Goal: Transaction & Acquisition: Purchase product/service

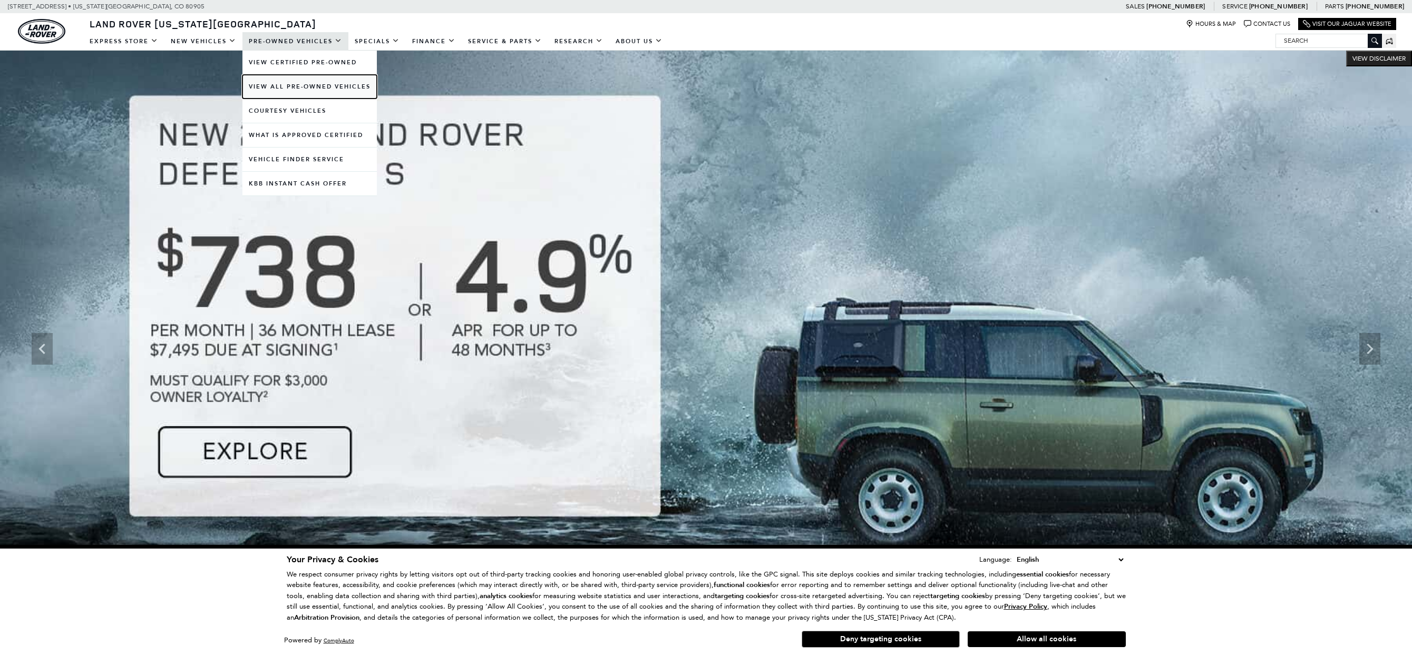
click at [308, 84] on link "View All Pre-Owned Vehicles" at bounding box center [309, 87] width 134 height 24
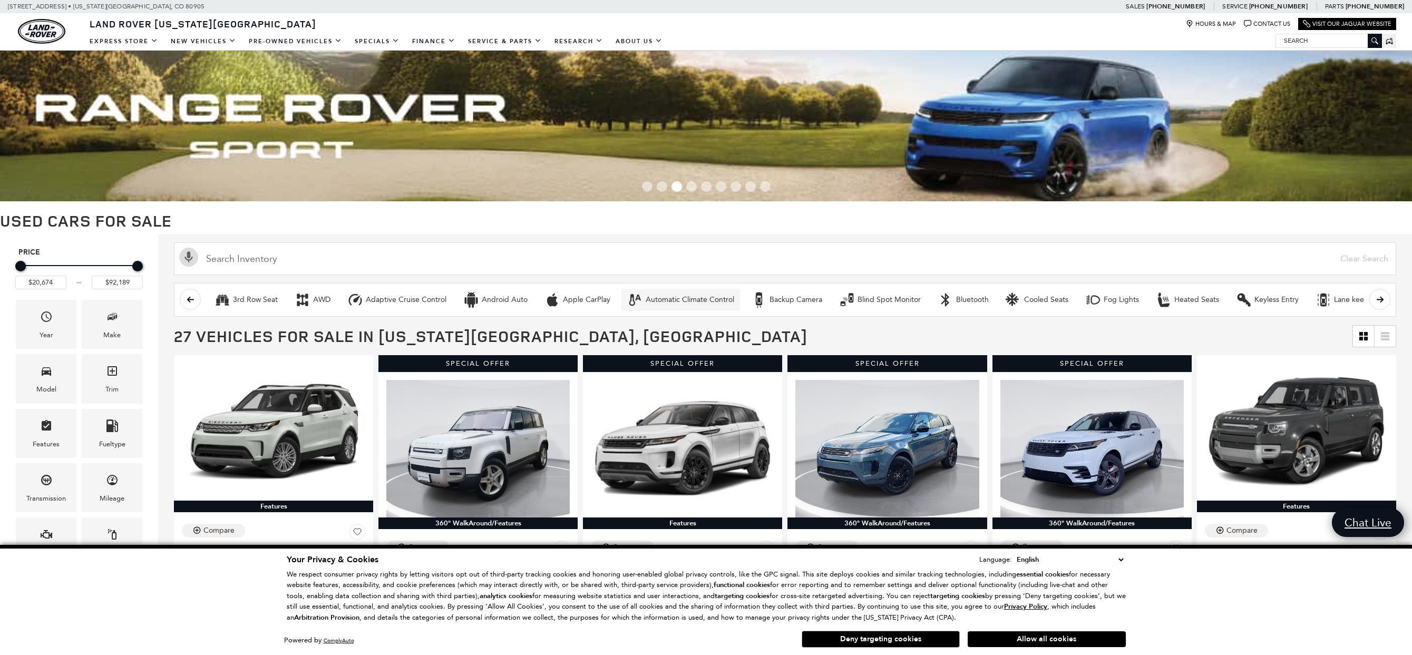
scroll to position [105, 0]
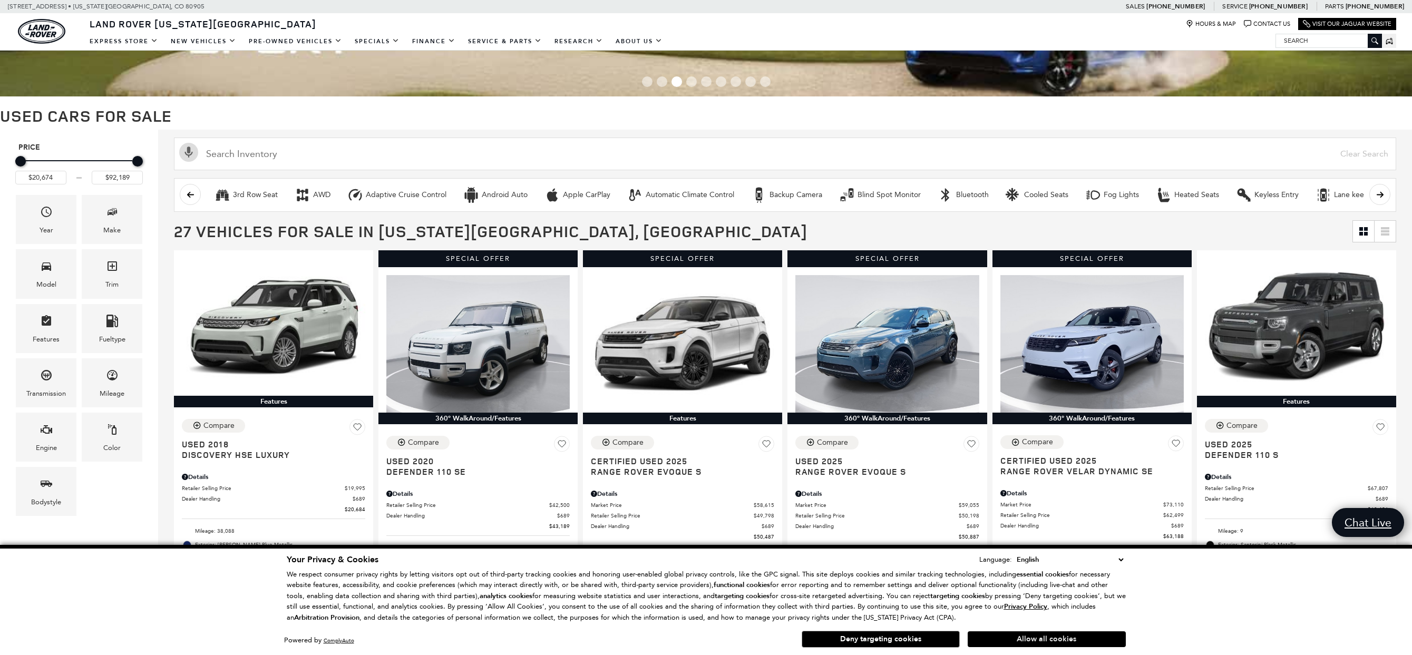
click at [1028, 639] on button "Allow all cookies" at bounding box center [1047, 639] width 158 height 16
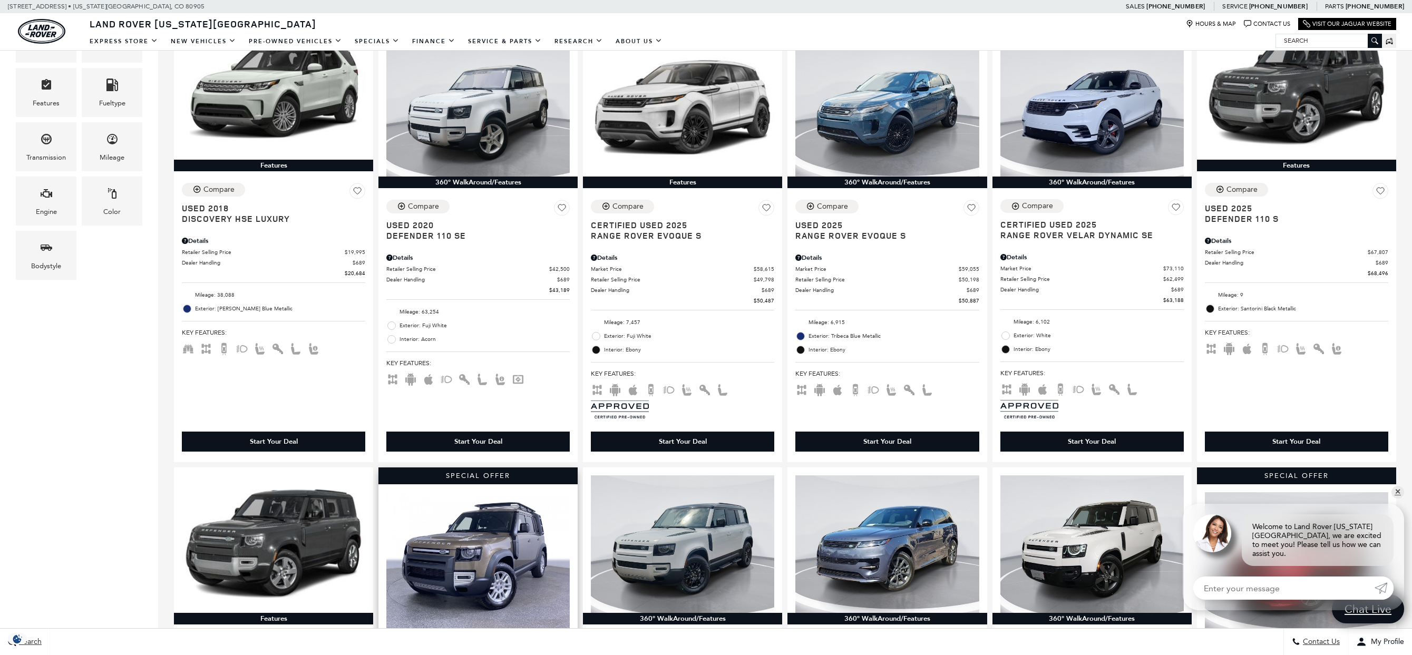
scroll to position [474, 0]
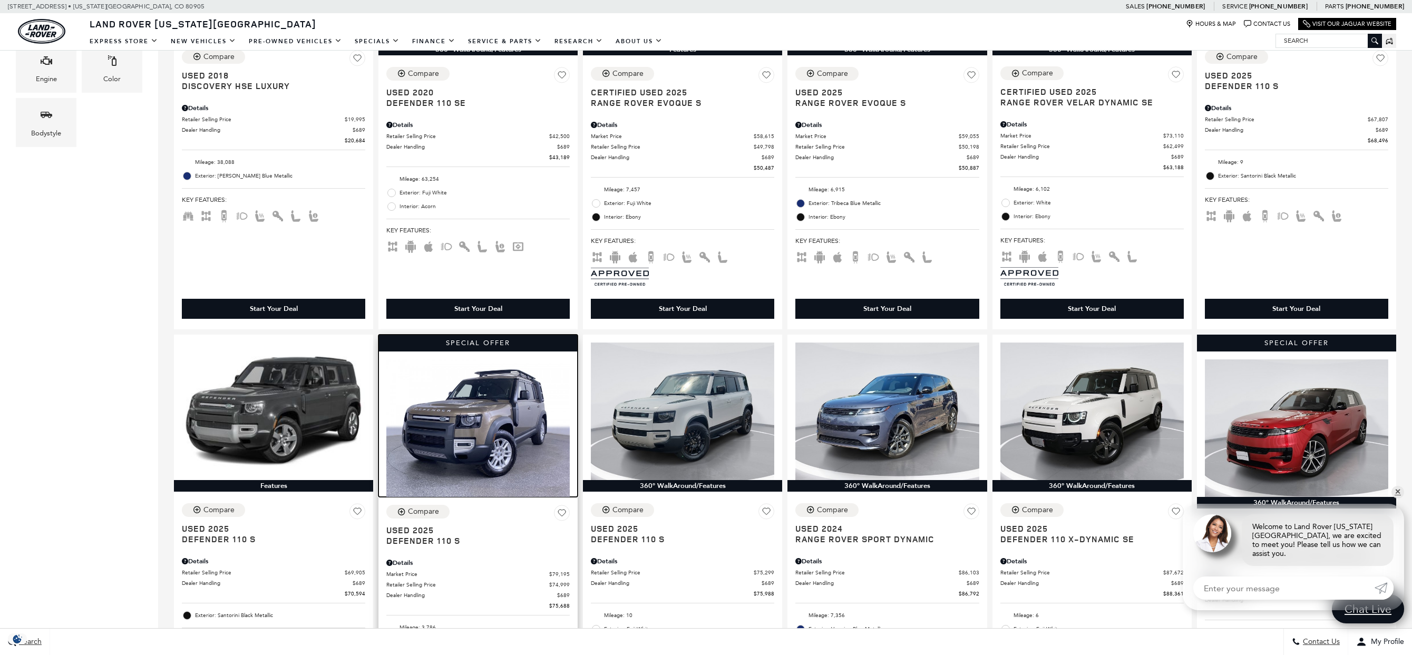
click at [486, 428] on img at bounding box center [477, 428] width 183 height 138
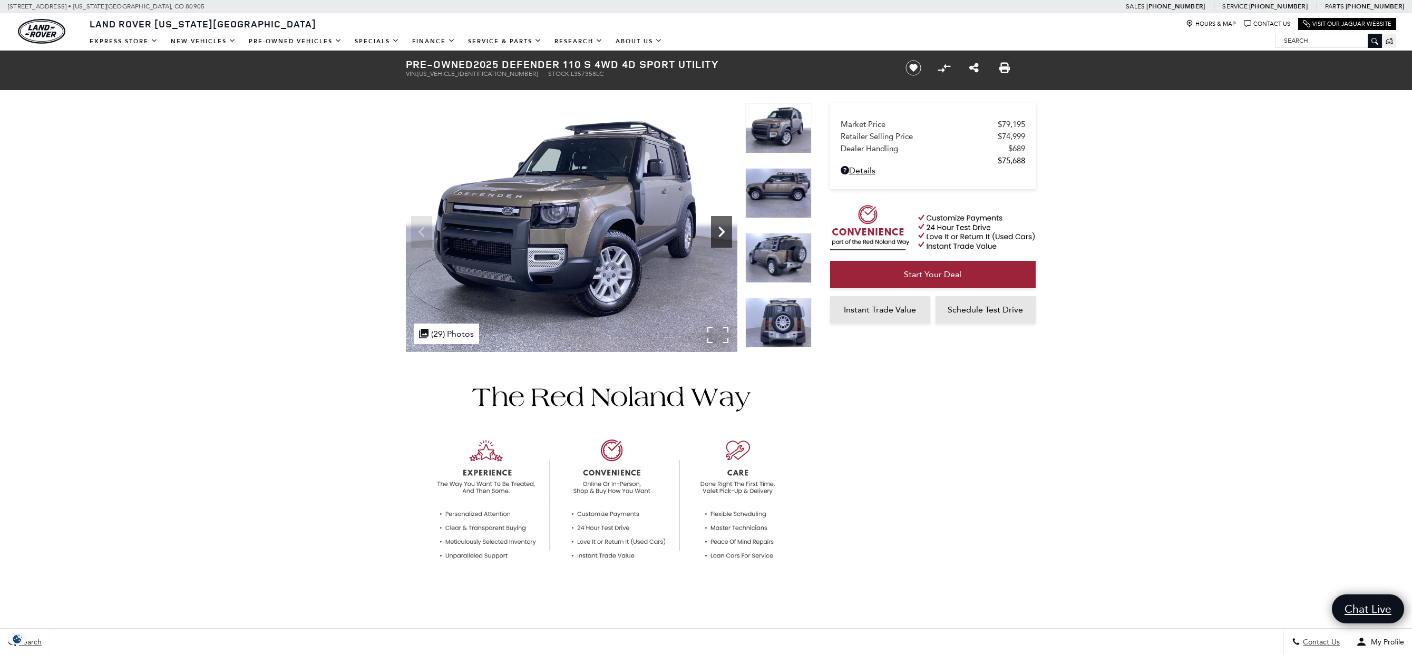
click at [723, 230] on icon "Next" at bounding box center [721, 231] width 21 height 21
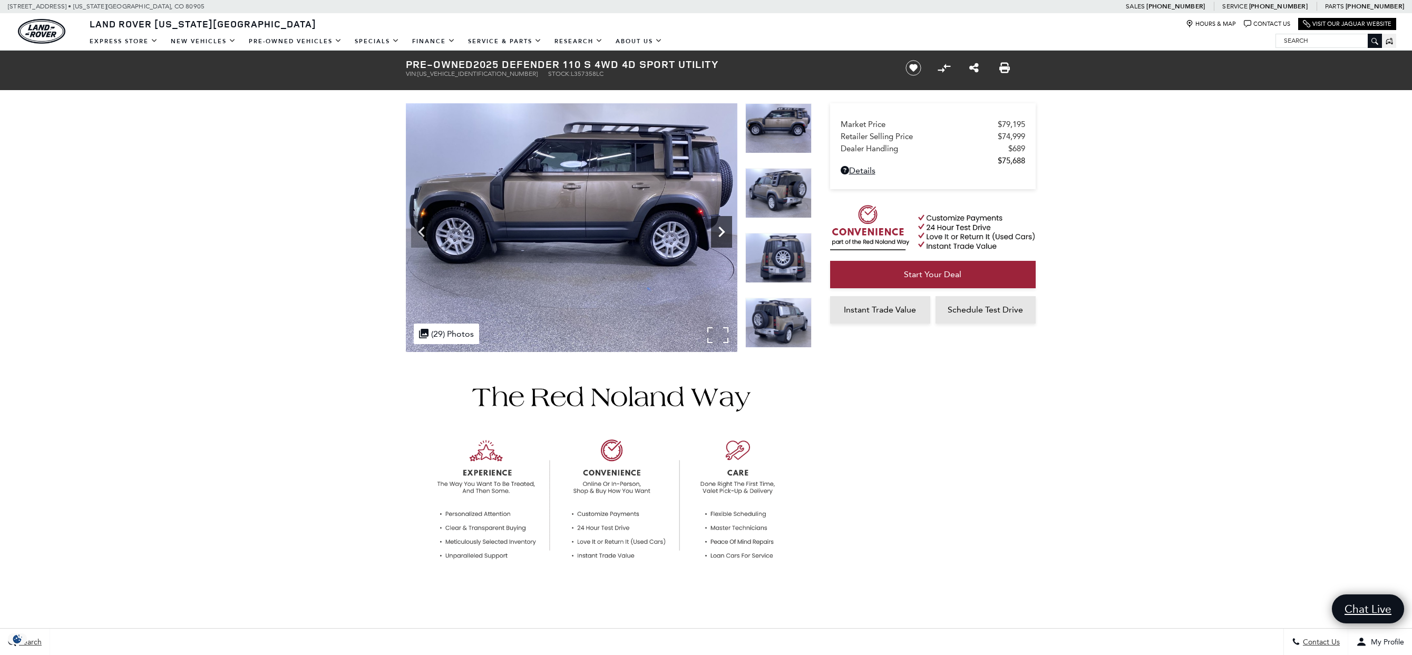
click at [721, 233] on icon "Next" at bounding box center [721, 231] width 21 height 21
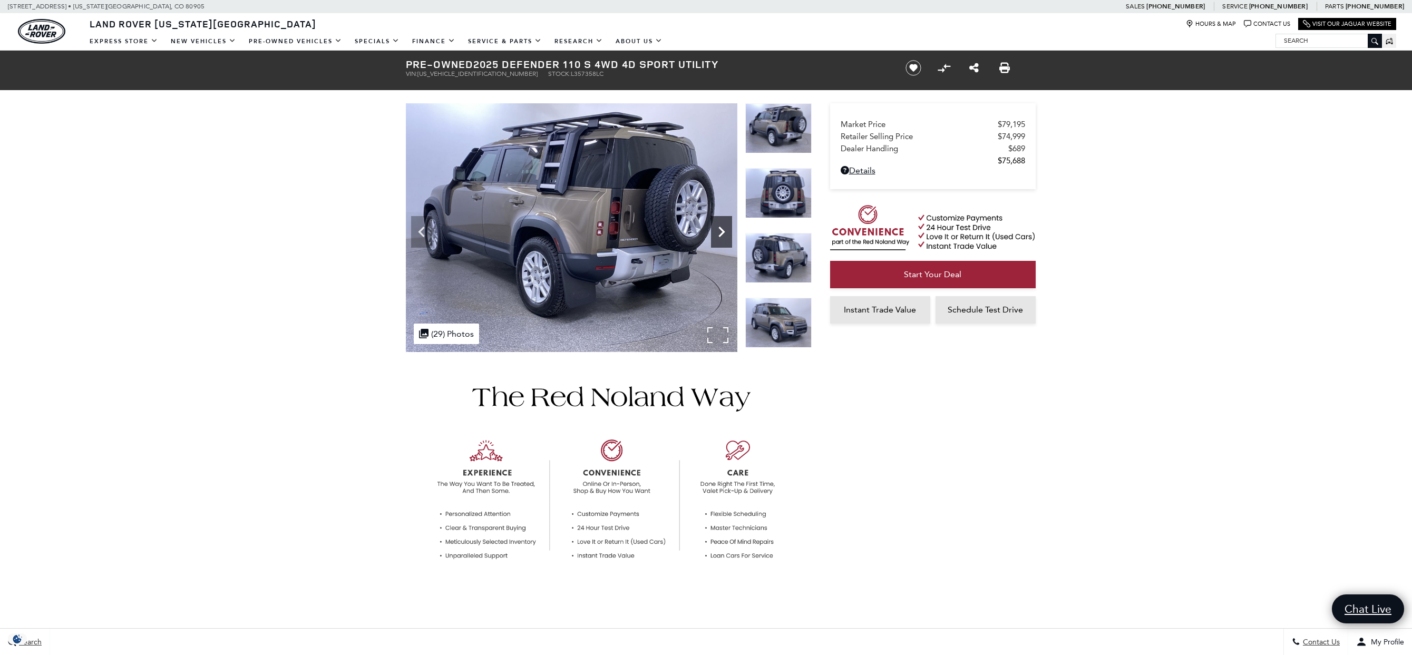
click at [721, 232] on icon "Next" at bounding box center [721, 231] width 21 height 21
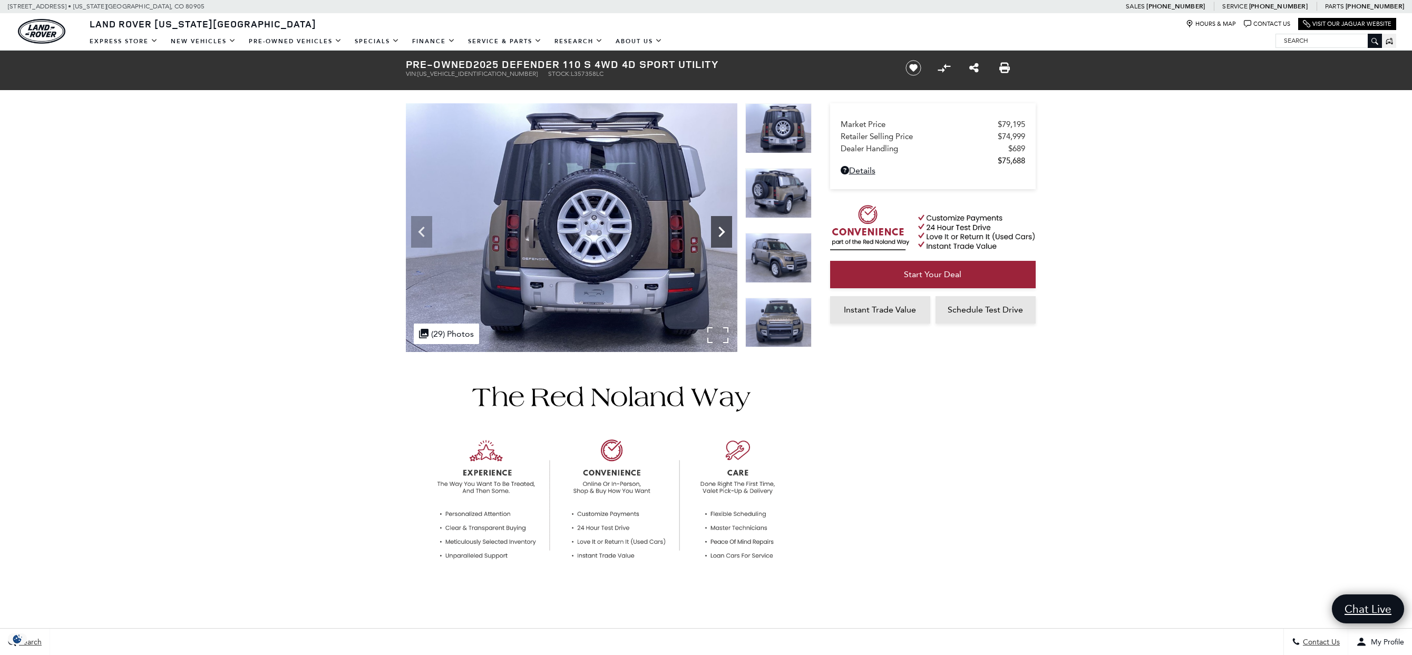
click at [721, 232] on icon "Next" at bounding box center [721, 231] width 21 height 21
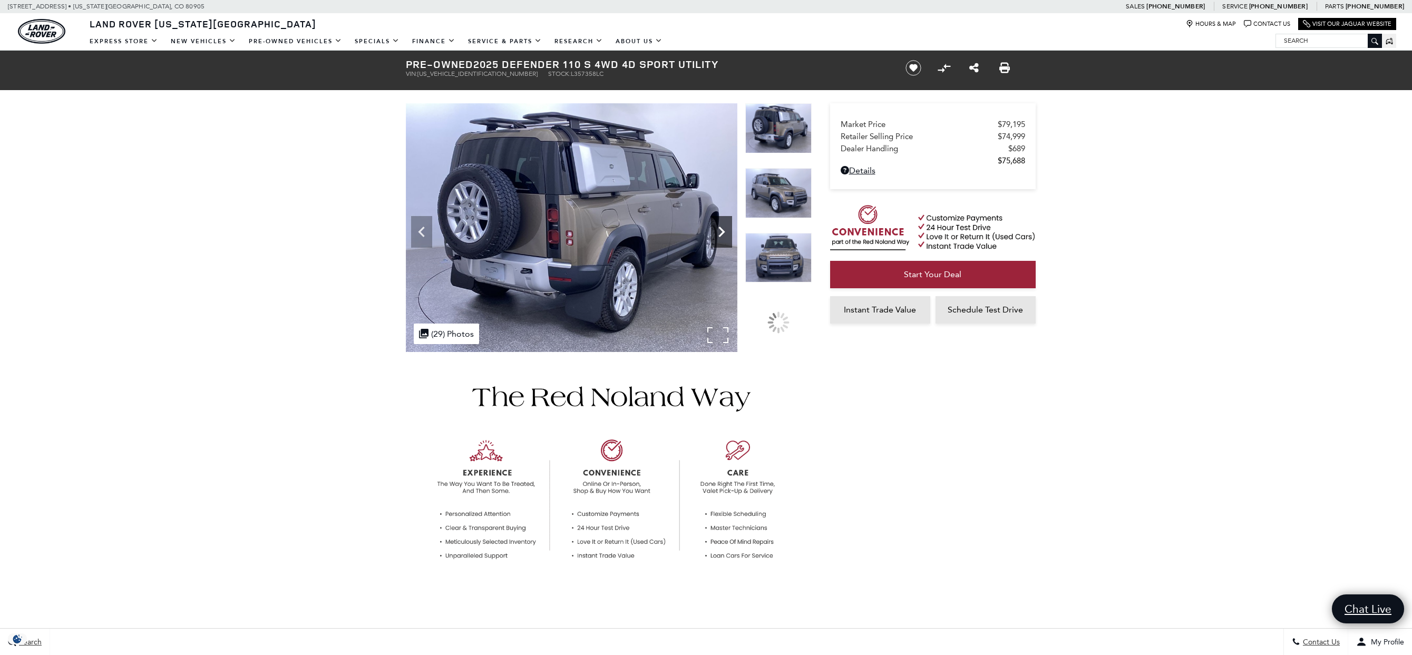
click at [721, 232] on icon "Next" at bounding box center [721, 231] width 21 height 21
